Goal: Task Accomplishment & Management: Use online tool/utility

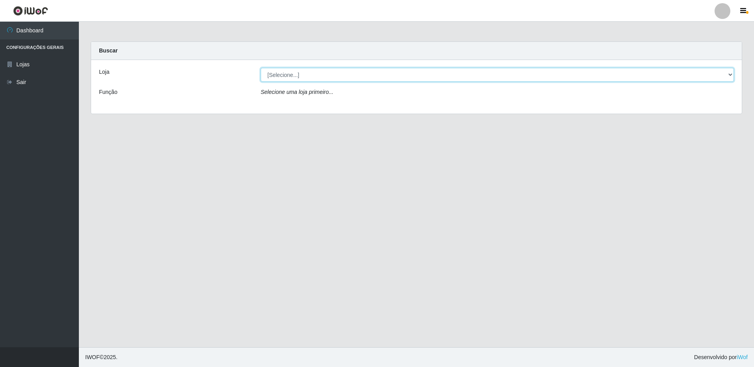
click at [301, 74] on select "[Selecione...] Extrabom - Loja 16 [GEOGRAPHIC_DATA]" at bounding box center [497, 75] width 473 height 14
select select "450"
click at [261, 68] on select "[Selecione...] Extrabom - Loja 16 [GEOGRAPHIC_DATA]" at bounding box center [497, 75] width 473 height 14
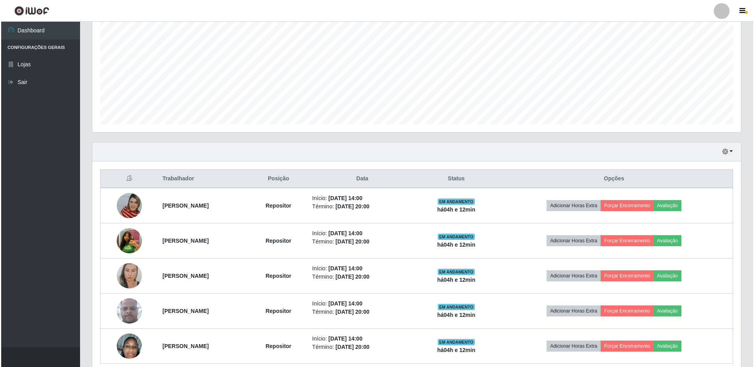
scroll to position [192, 0]
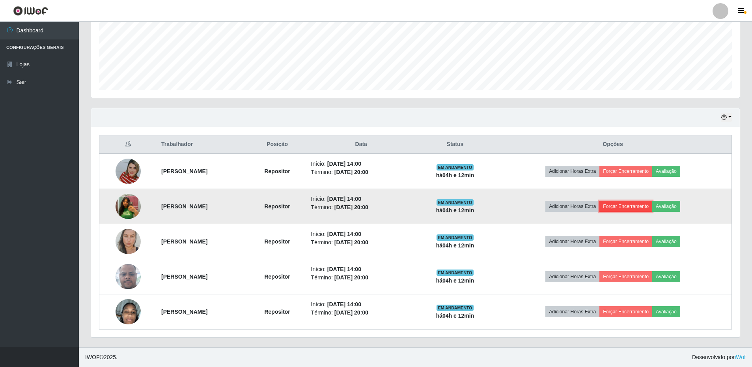
click at [632, 209] on button "Forçar Encerramento" at bounding box center [625, 206] width 53 height 11
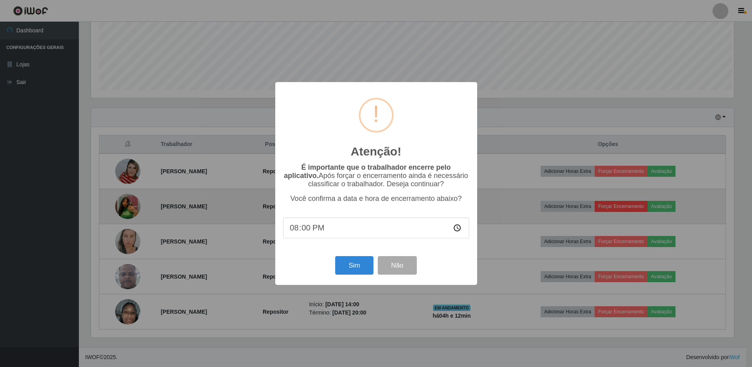
scroll to position [164, 645]
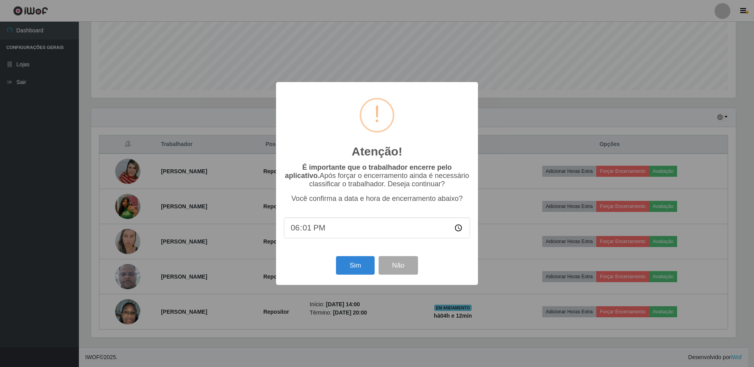
type input "18:12"
click at [394, 267] on button "Não" at bounding box center [397, 265] width 39 height 19
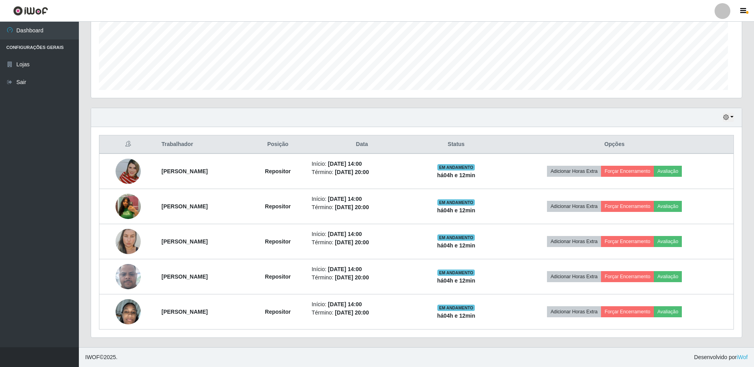
scroll to position [164, 649]
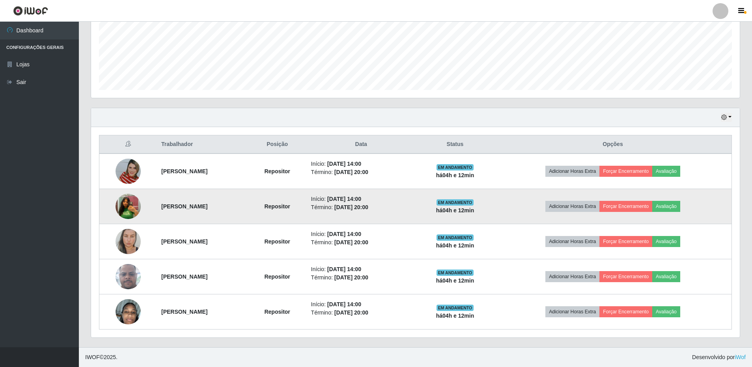
click at [119, 208] on img at bounding box center [128, 206] width 25 height 33
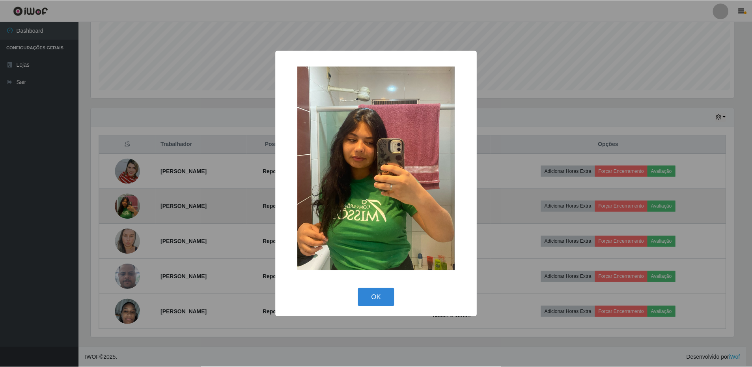
scroll to position [164, 645]
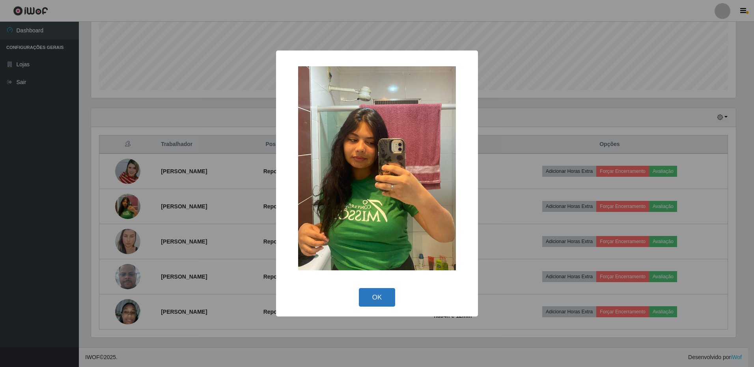
click at [378, 301] on button "OK" at bounding box center [377, 297] width 37 height 19
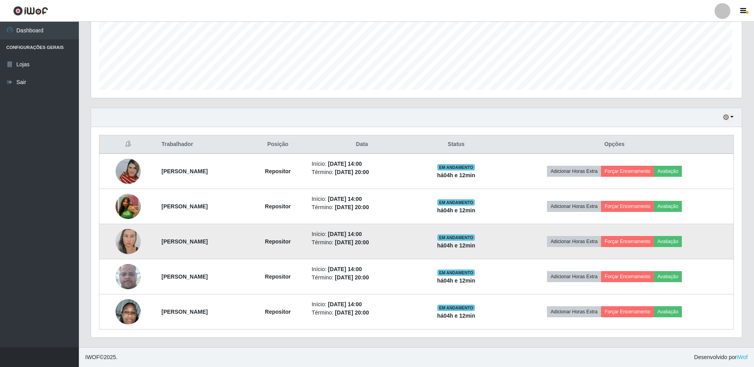
scroll to position [164, 649]
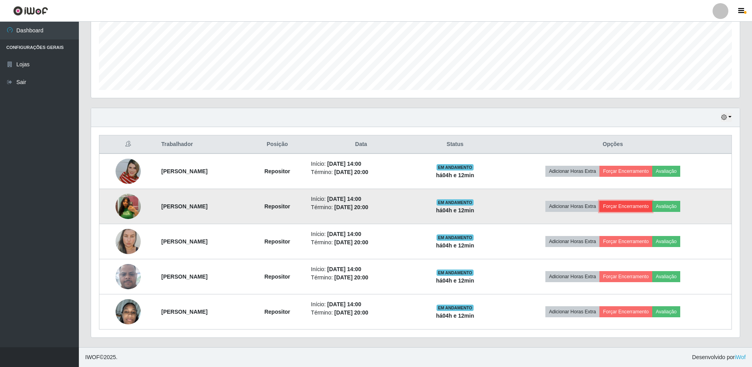
click at [644, 207] on button "Forçar Encerramento" at bounding box center [625, 206] width 53 height 11
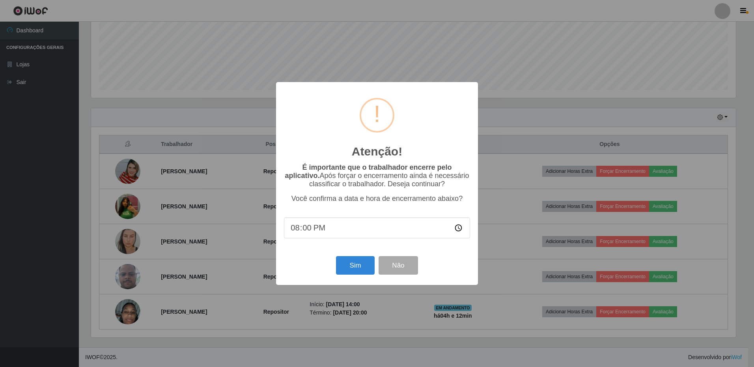
click at [329, 233] on input "20:00" at bounding box center [377, 227] width 186 height 21
type input "18:13"
click at [354, 270] on button "Sim" at bounding box center [355, 265] width 38 height 19
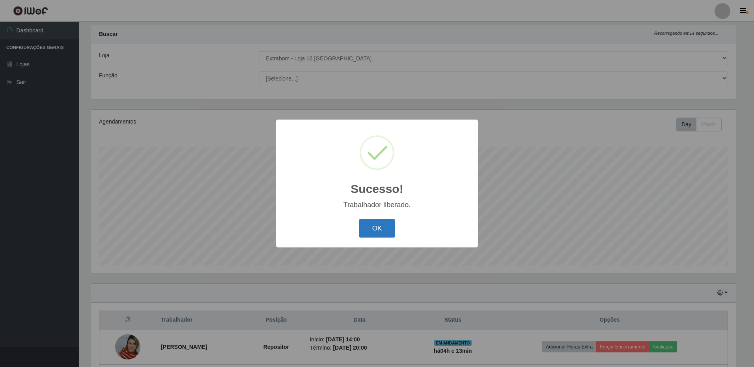
click at [383, 232] on button "OK" at bounding box center [377, 228] width 37 height 19
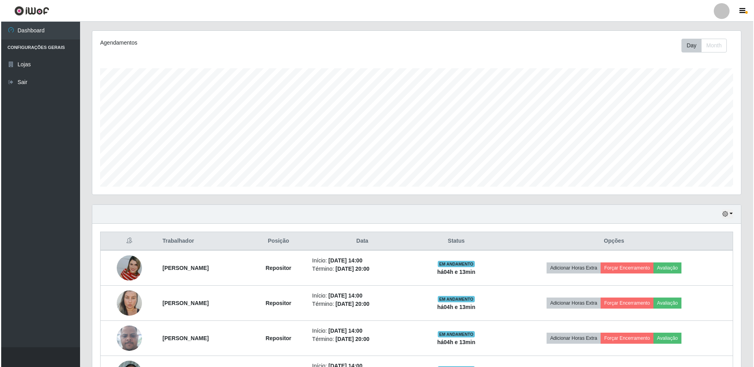
scroll to position [157, 0]
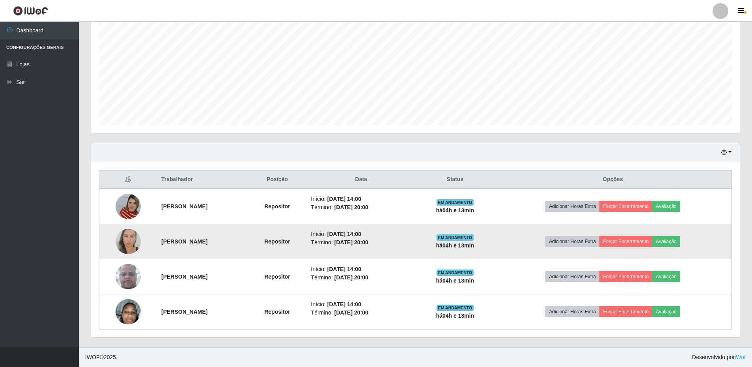
click at [130, 237] on img at bounding box center [128, 241] width 25 height 41
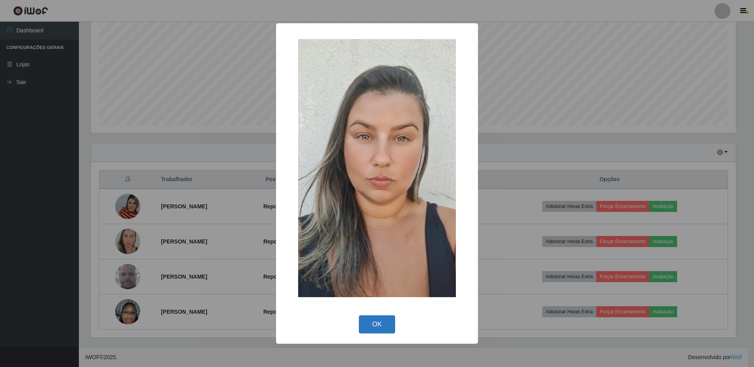
click at [370, 325] on button "OK" at bounding box center [377, 324] width 37 height 19
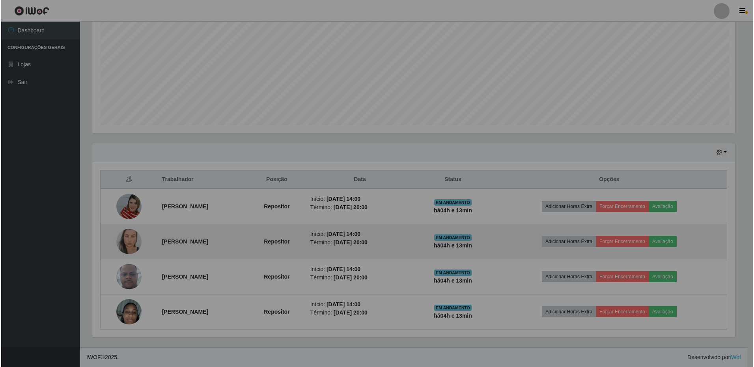
scroll to position [164, 649]
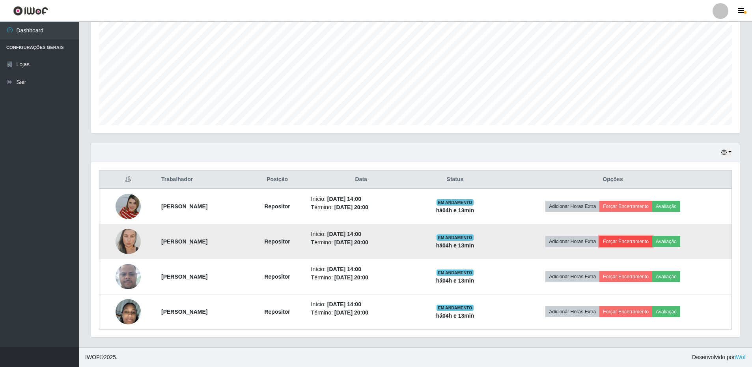
click at [635, 242] on button "Forçar Encerramento" at bounding box center [625, 241] width 53 height 11
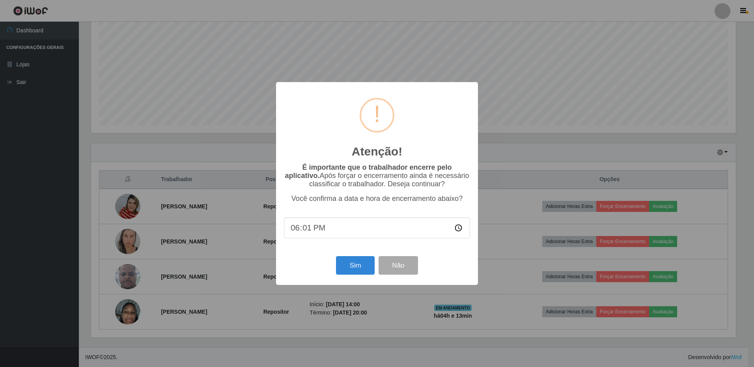
type input "18:13"
click at [349, 267] on button "Sim" at bounding box center [355, 265] width 38 height 19
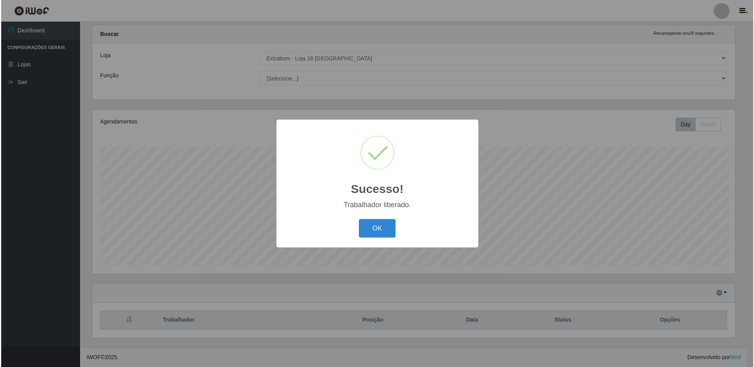
scroll to position [0, 0]
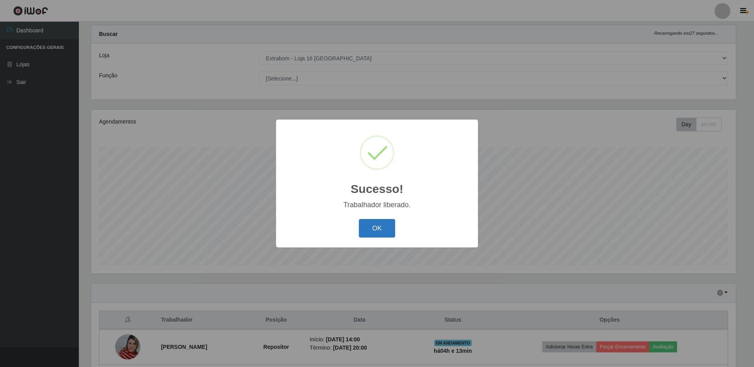
click at [382, 231] on button "OK" at bounding box center [377, 228] width 37 height 19
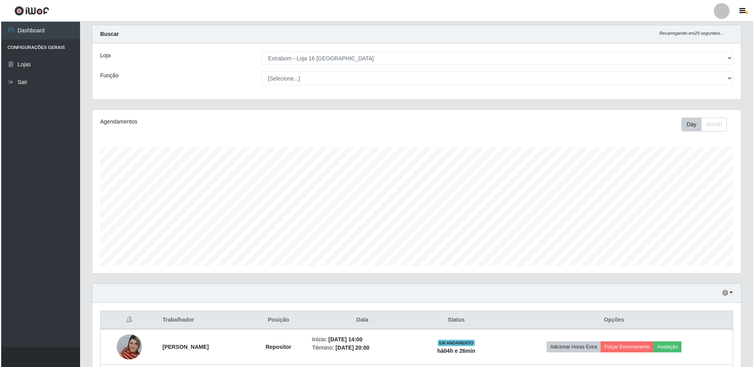
scroll to position [122, 0]
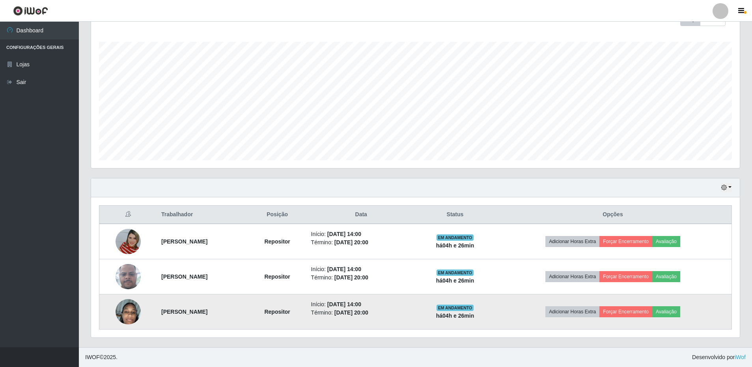
click at [125, 314] on img at bounding box center [128, 311] width 25 height 45
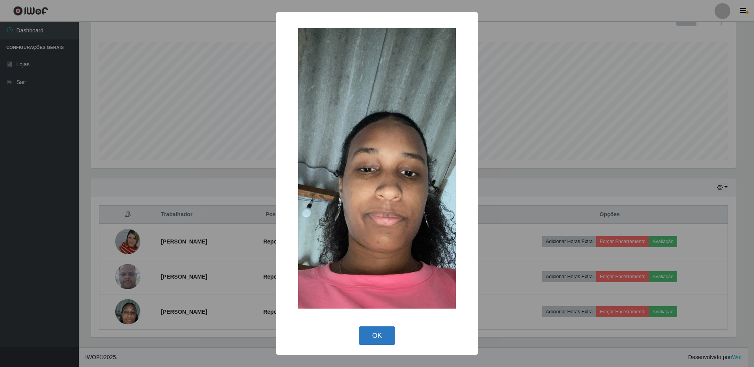
click at [380, 338] on button "OK" at bounding box center [377, 335] width 37 height 19
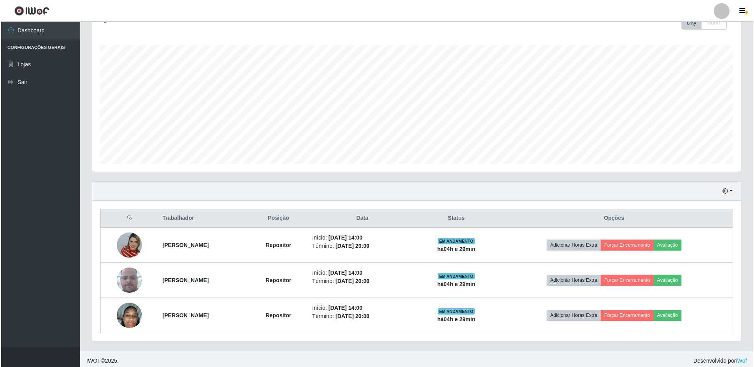
scroll to position [122, 0]
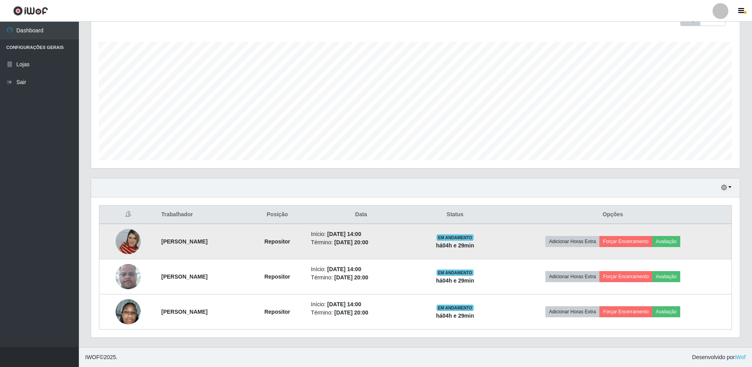
click at [130, 242] on img at bounding box center [128, 241] width 25 height 45
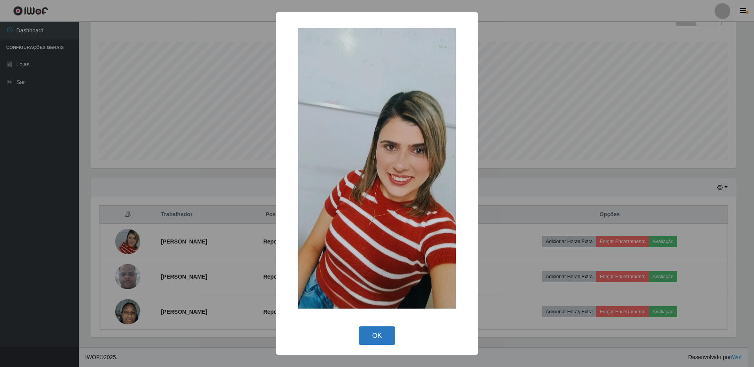
click at [367, 335] on button "OK" at bounding box center [377, 335] width 37 height 19
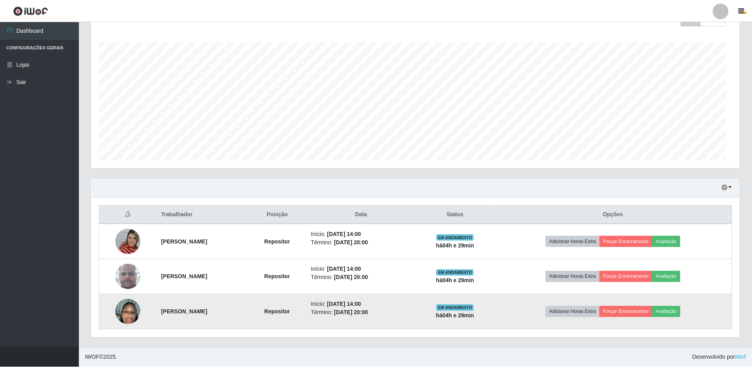
scroll to position [164, 649]
